Goal: Transaction & Acquisition: Obtain resource

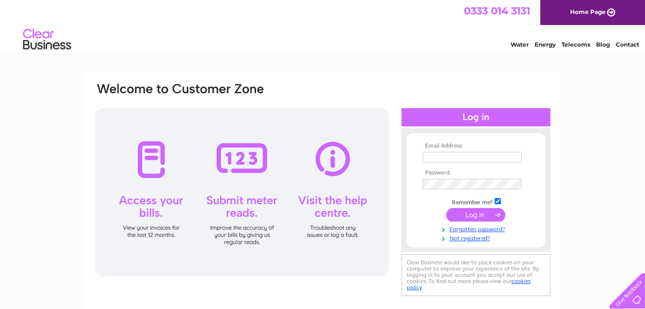
click at [451, 160] on input "text" at bounding box center [472, 157] width 99 height 11
type input "mcmillan.welding@tiscali.co.uk"
click at [473, 215] on input "submit" at bounding box center [475, 214] width 59 height 13
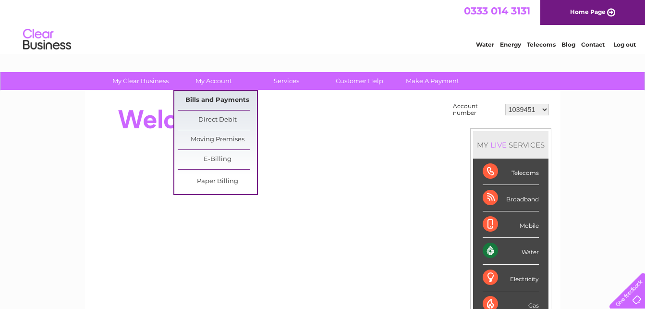
click at [221, 96] on link "Bills and Payments" at bounding box center [217, 100] width 79 height 19
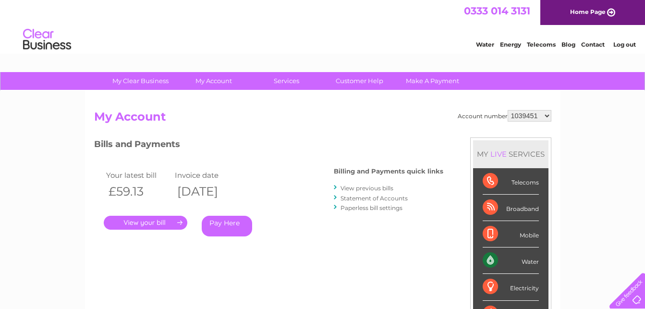
click at [153, 221] on link "." at bounding box center [146, 223] width 84 height 14
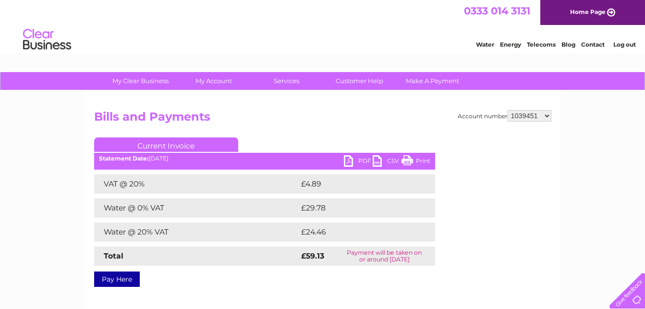
click at [359, 158] on link "PDF" at bounding box center [358, 162] width 29 height 14
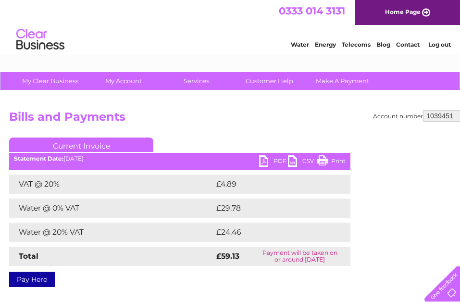
click at [438, 112] on select "1039451 30265879" at bounding box center [445, 116] width 44 height 12
select select "30265879"
click at [423, 110] on select "1039451 30265879" at bounding box center [445, 116] width 44 height 12
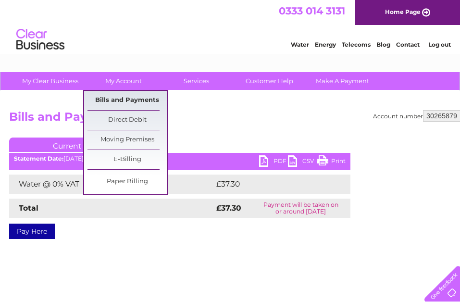
click at [134, 101] on link "Bills and Payments" at bounding box center [126, 100] width 79 height 19
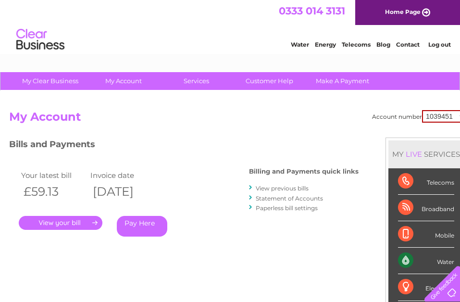
click at [67, 222] on link "." at bounding box center [61, 223] width 84 height 14
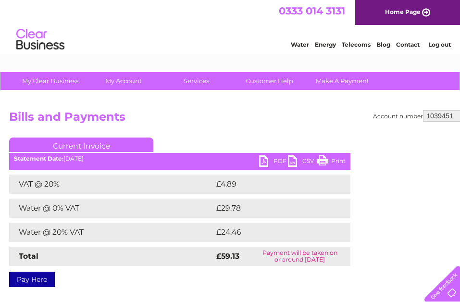
click at [439, 120] on select "1039451 30265879" at bounding box center [445, 116] width 44 height 12
select select "30265879"
click at [423, 110] on select "1039451 30265879" at bounding box center [445, 116] width 44 height 12
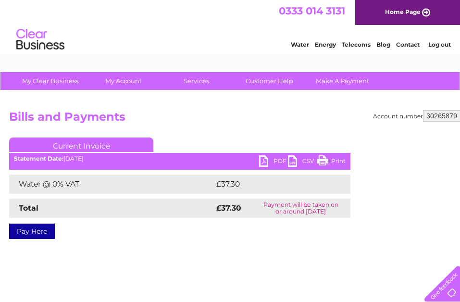
click at [273, 158] on link "PDF" at bounding box center [273, 162] width 29 height 14
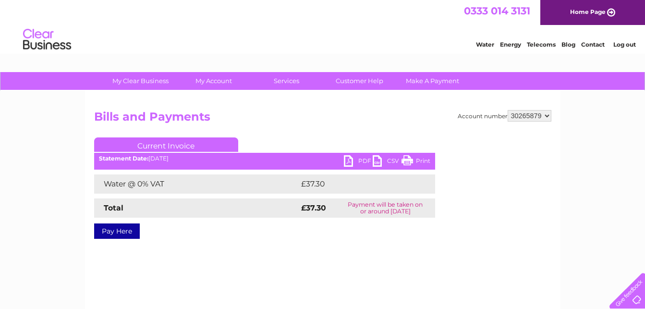
click at [459, 115] on select "1039451 30265879" at bounding box center [530, 116] width 44 height 12
select select "1039451"
click at [459, 110] on select "1039451 30265879" at bounding box center [530, 116] width 44 height 12
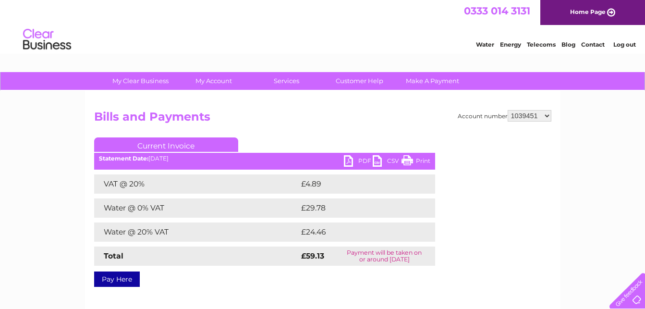
click at [361, 159] on link "PDF" at bounding box center [358, 162] width 29 height 14
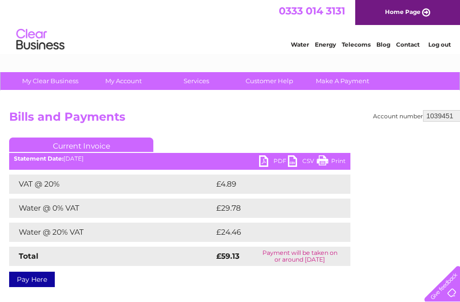
click at [445, 44] on link "Log out" at bounding box center [439, 44] width 23 height 7
